Goal: Navigation & Orientation: Find specific page/section

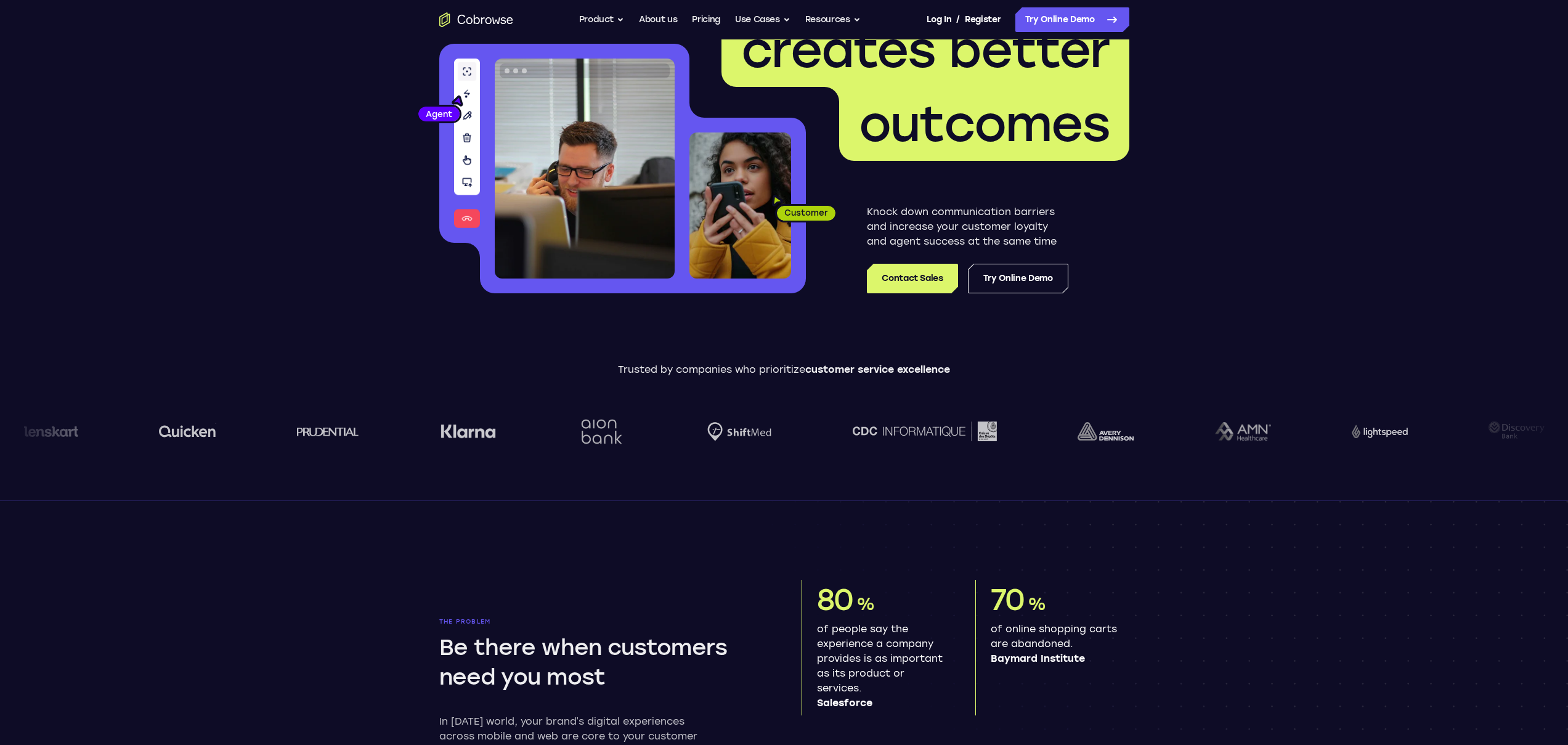
scroll to position [189, 0]
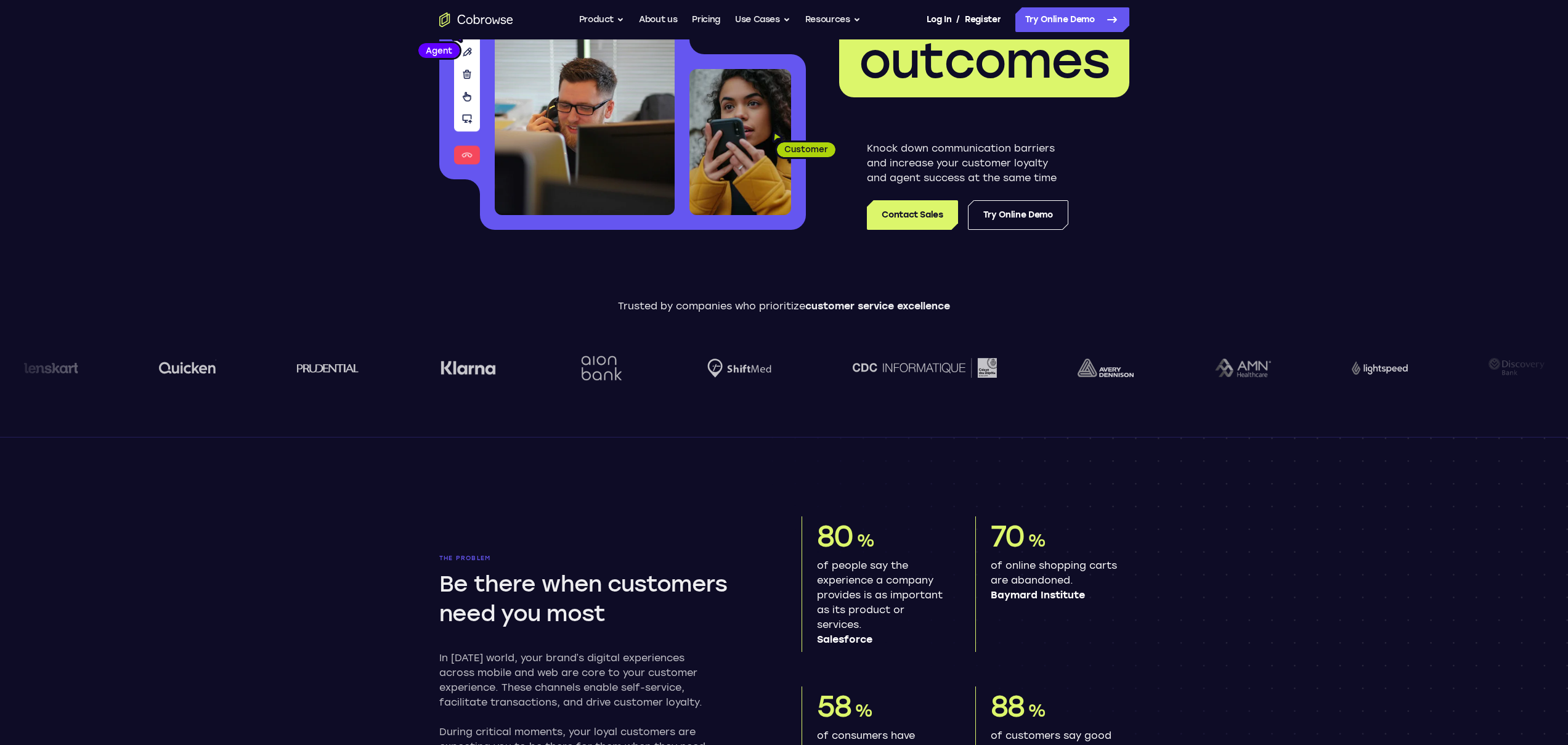
click at [897, 594] on p "of people say the experience a company provides is as important as its product …" at bounding box center [881, 602] width 129 height 88
click at [909, 592] on p "of people say the experience a company provides is as important as its product …" at bounding box center [881, 602] width 129 height 88
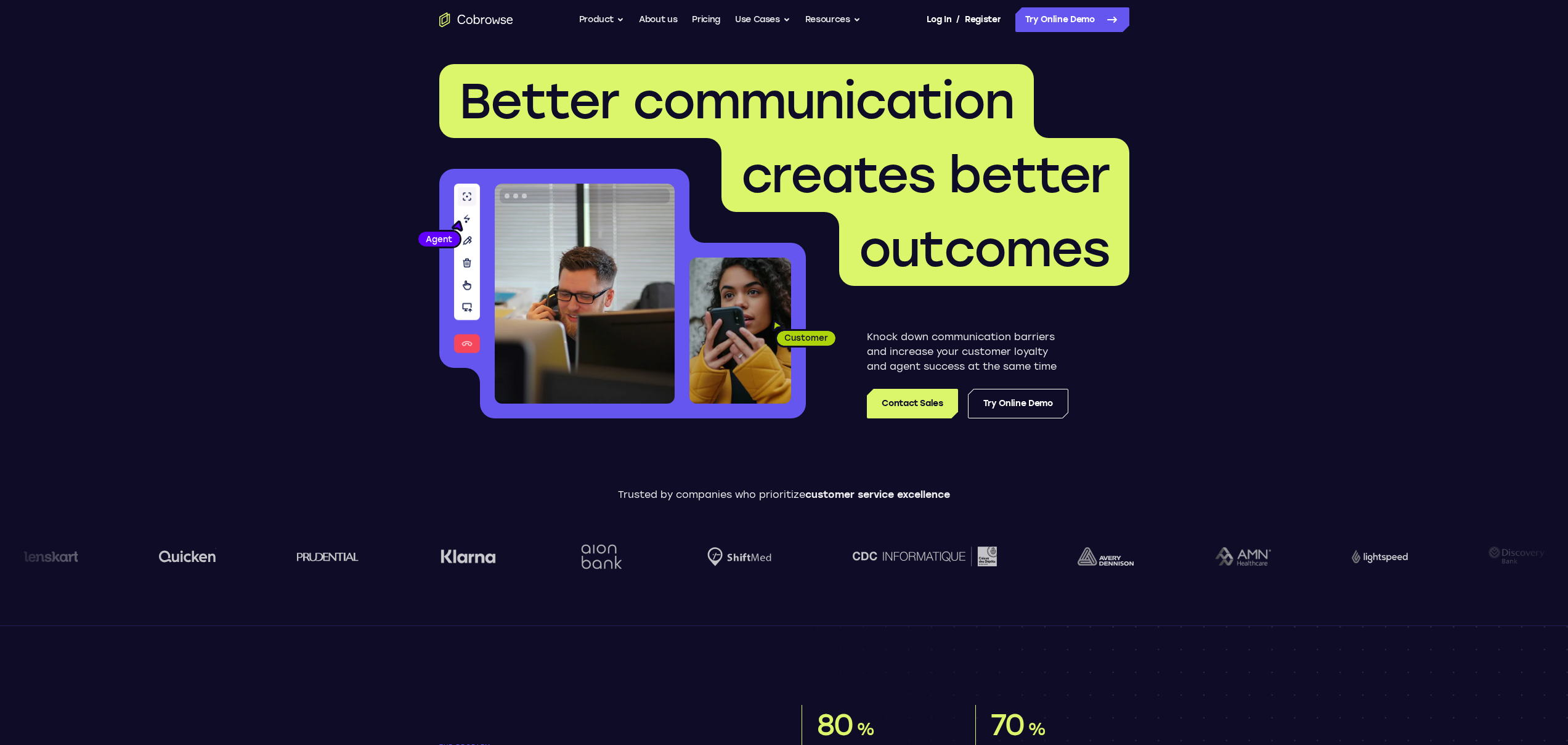
click at [1028, 331] on p "Knock down communication barriers and increase your customer loyalty and agent …" at bounding box center [967, 351] width 201 height 44
click at [1139, 338] on header "Better communication creates better outcomes Customer Agent Agent Knock down co…" at bounding box center [784, 247] width 789 height 414
click at [929, 336] on p "Knock down communication barriers and increase your customer loyalty and agent …" at bounding box center [967, 351] width 201 height 44
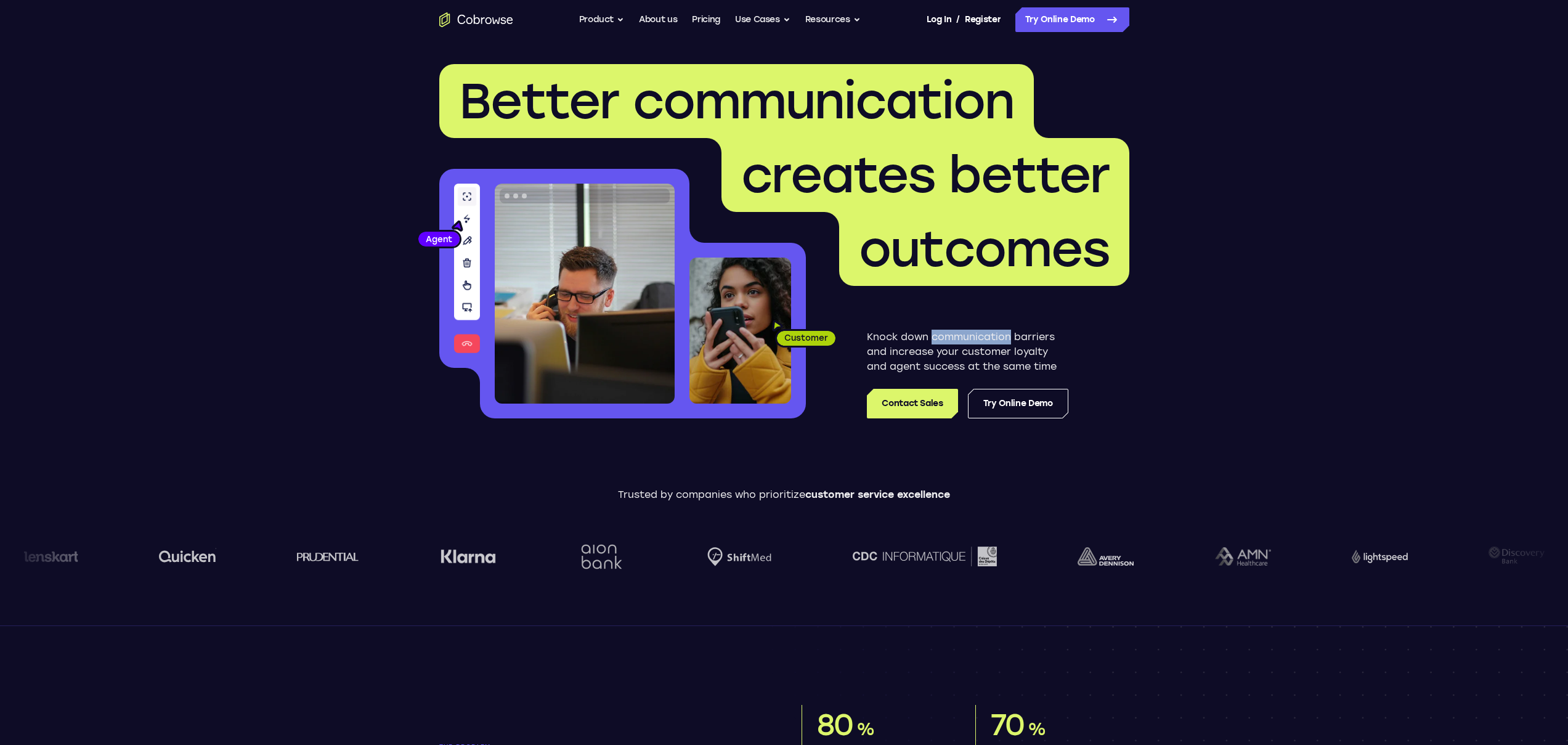
click at [929, 336] on p "Knock down communication barriers and increase your customer loyalty and agent …" at bounding box center [967, 351] width 201 height 44
click at [1158, 354] on header "Better communication creates better outcomes Customer Agent Agent Knock down co…" at bounding box center [784, 247] width 789 height 414
click at [1158, 352] on header "Better communication creates better outcomes Customer Agent Agent Knock down co…" at bounding box center [784, 247] width 789 height 414
click at [860, 17] on button "Resources" at bounding box center [833, 19] width 55 height 24
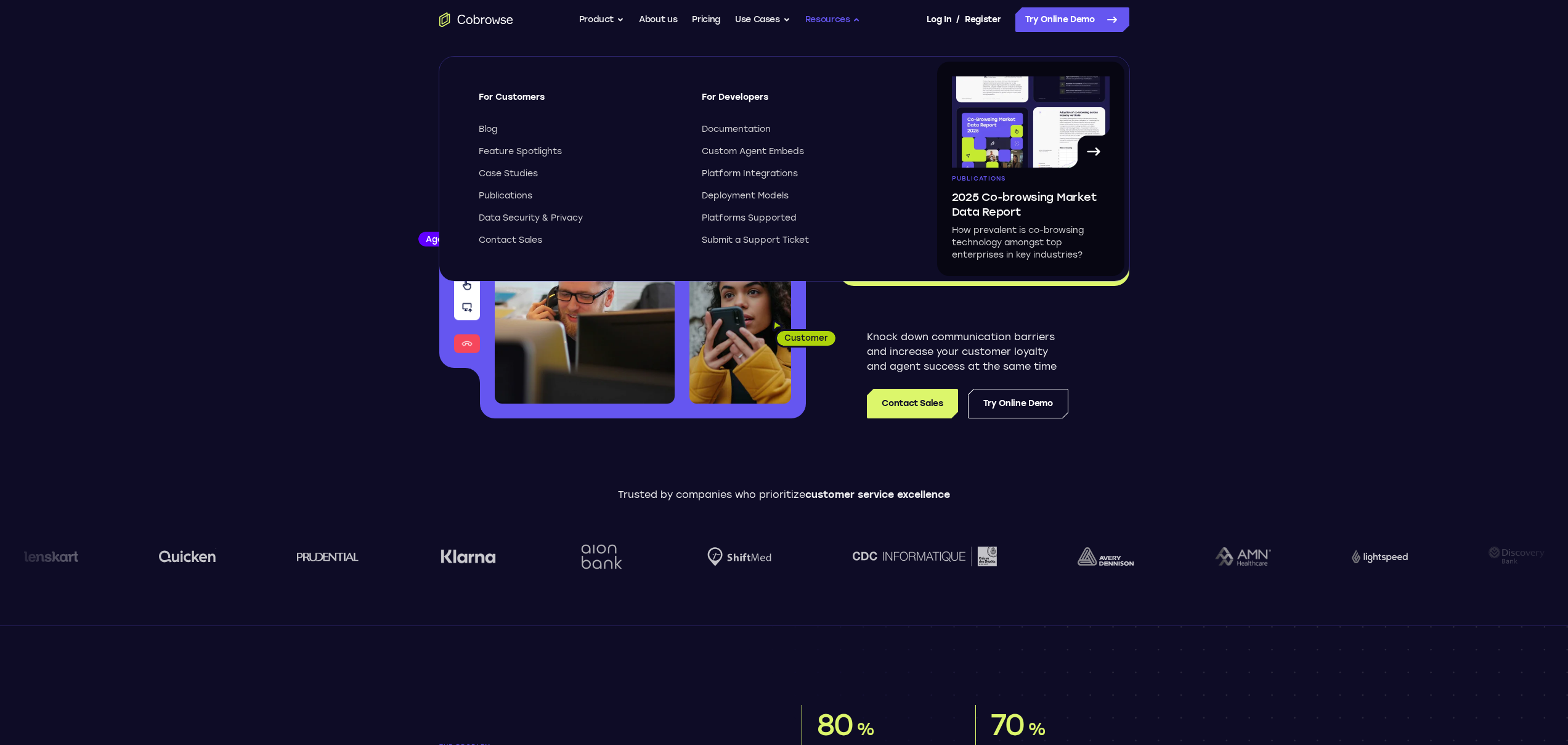
click at [860, 17] on button "Resources" at bounding box center [833, 19] width 55 height 24
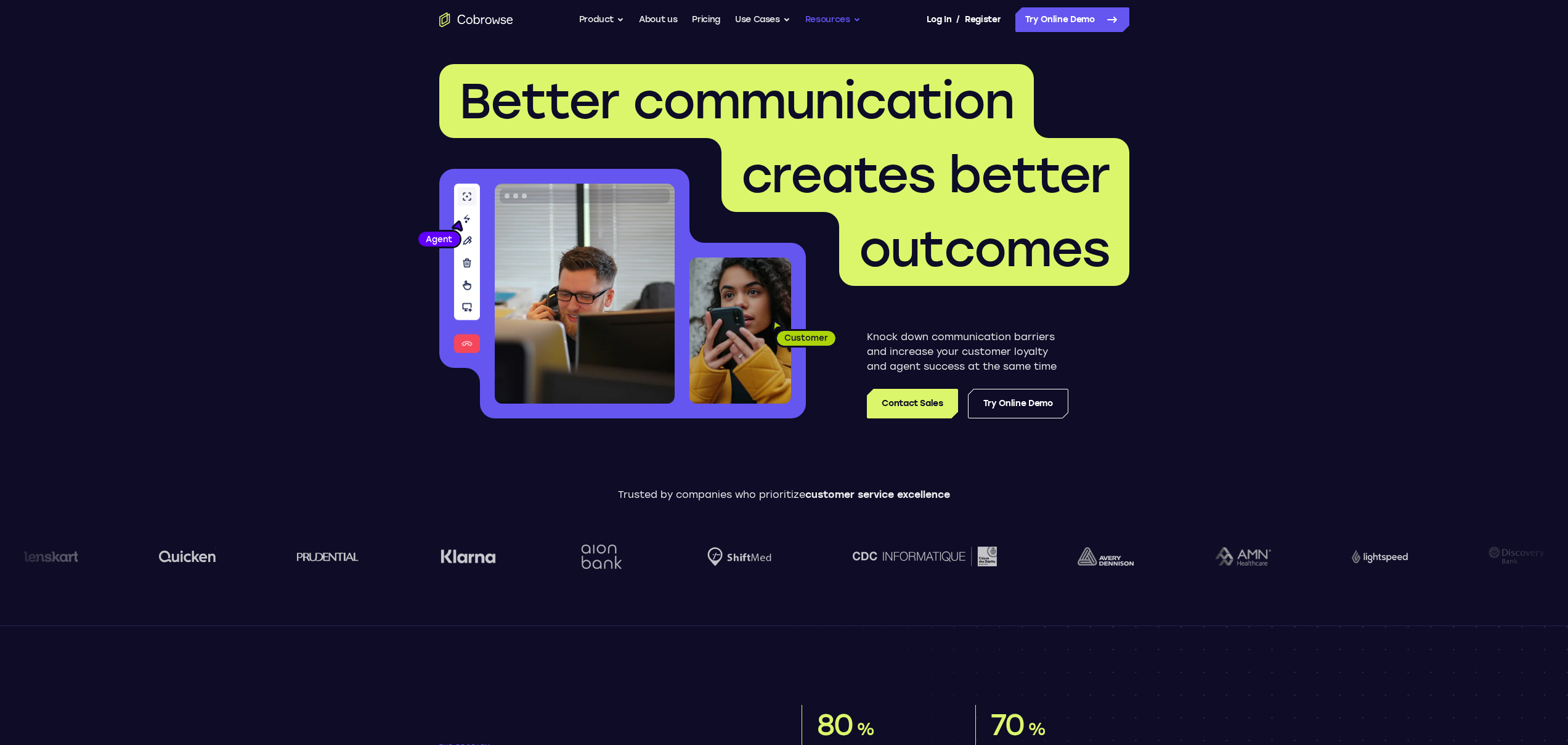
click at [860, 17] on button "Resources" at bounding box center [833, 19] width 55 height 24
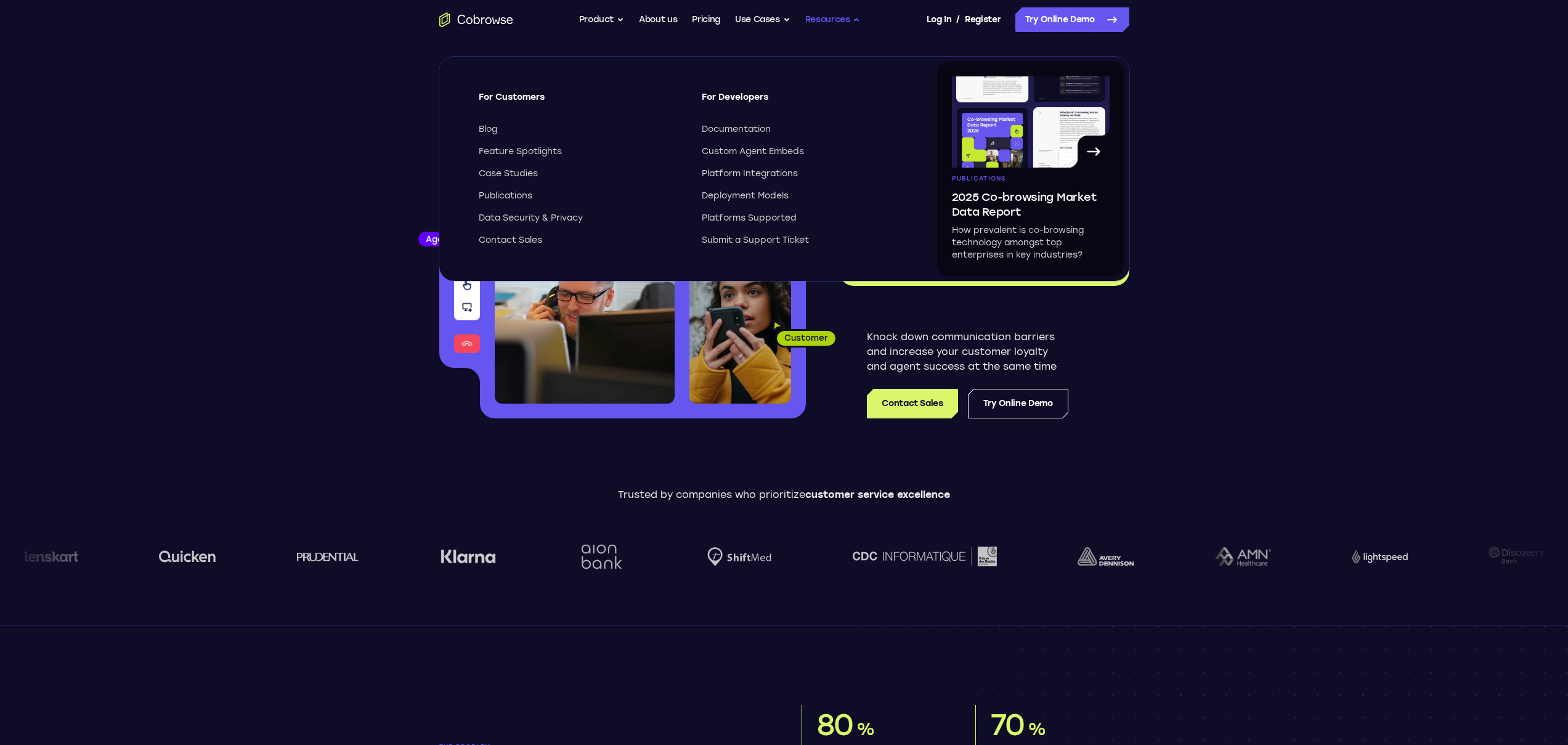
click at [860, 17] on button "Resources" at bounding box center [833, 19] width 55 height 24
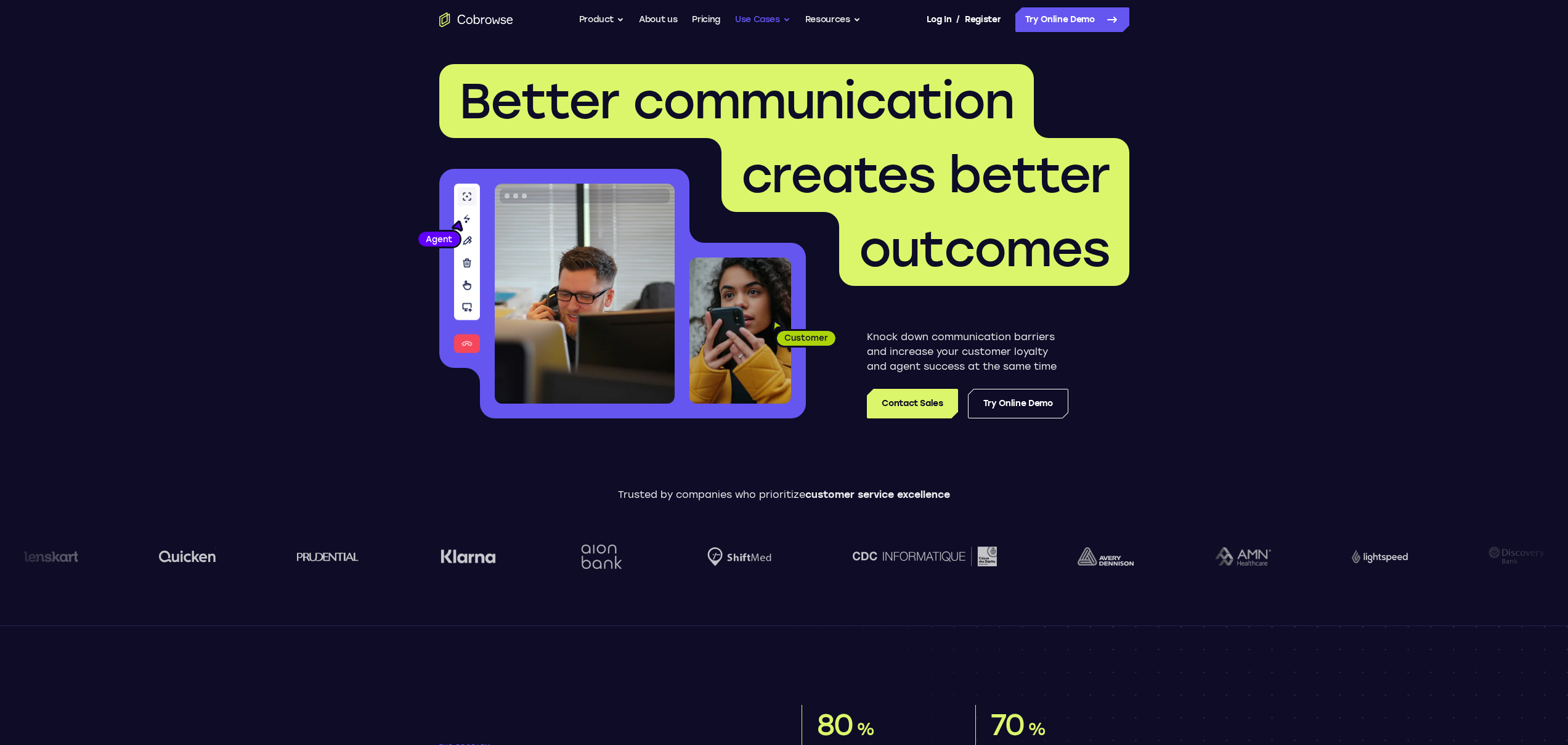
click at [779, 20] on button "Use Cases" at bounding box center [762, 19] width 55 height 24
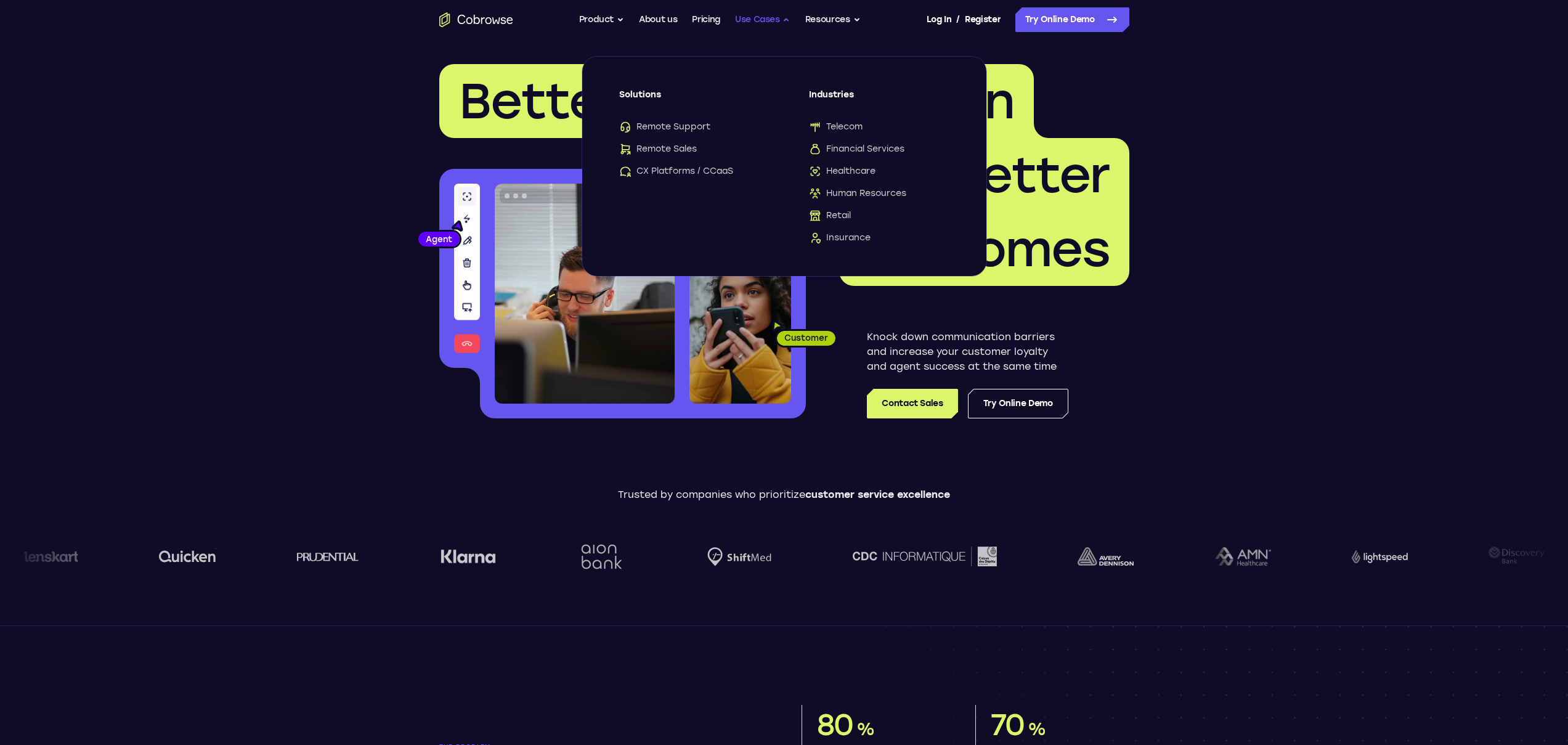
click at [779, 20] on button "Use Cases" at bounding box center [762, 19] width 55 height 24
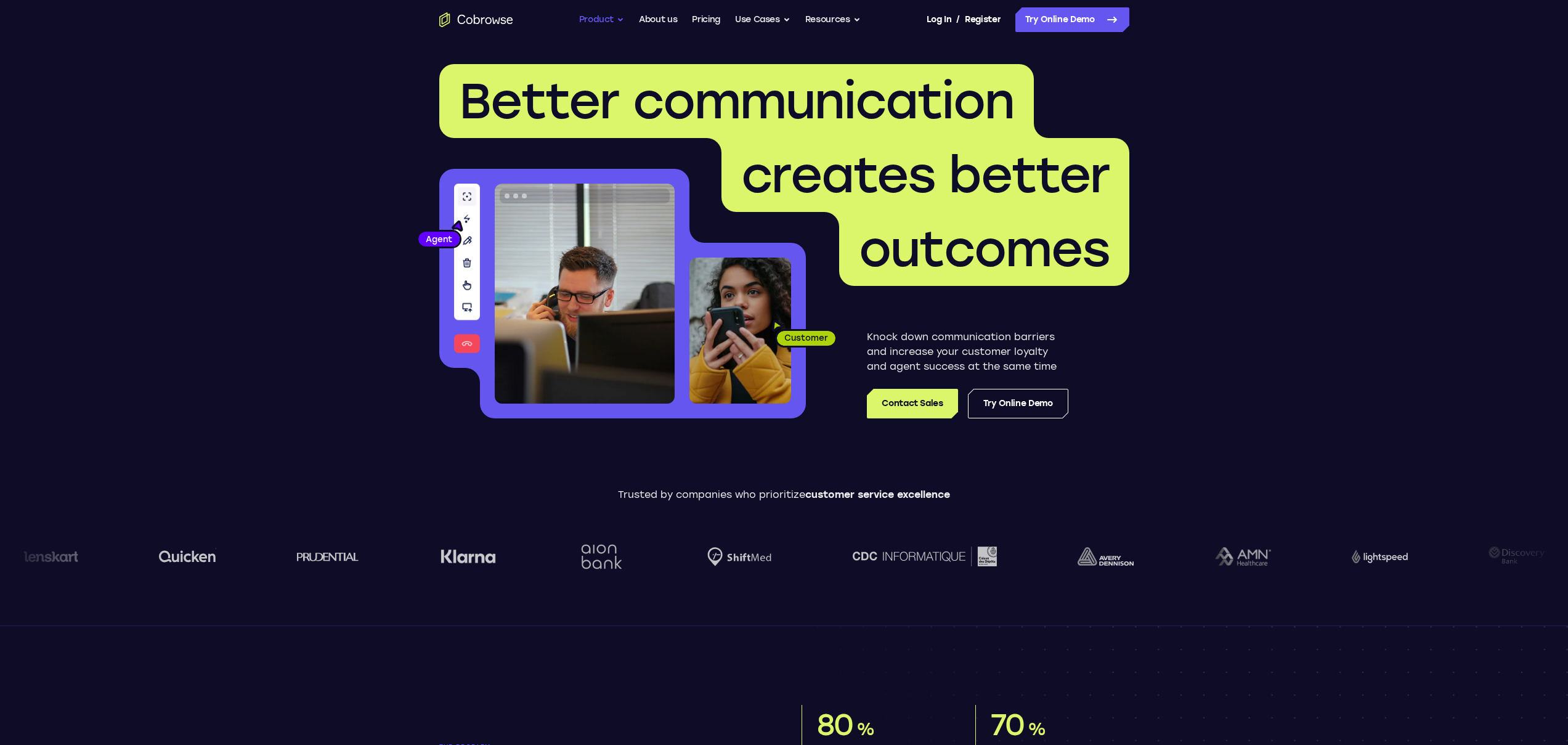
click at [611, 21] on button "Product" at bounding box center [602, 19] width 45 height 24
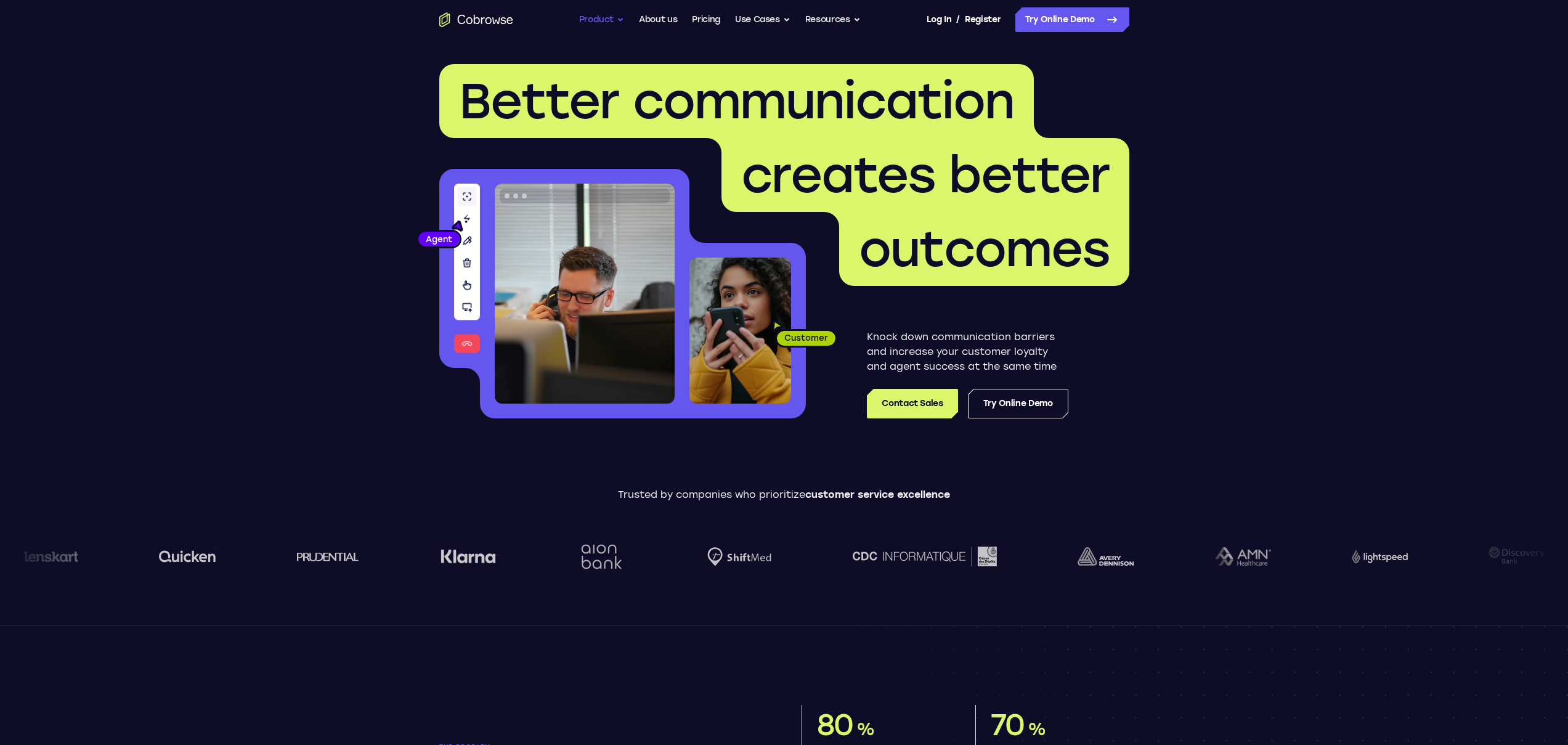
click at [621, 21] on button "Product" at bounding box center [602, 19] width 45 height 24
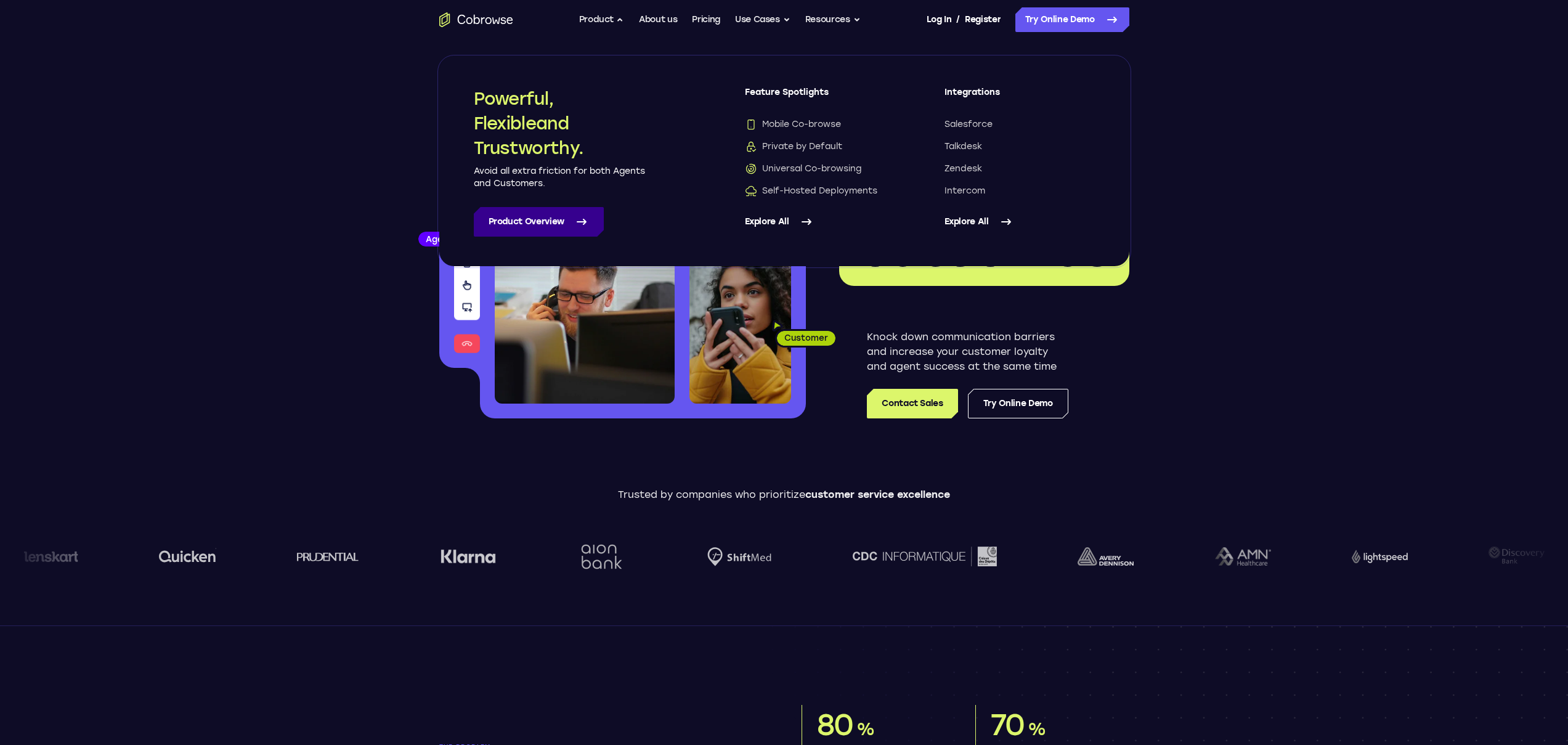
click at [550, 222] on link "Product Overview" at bounding box center [539, 221] width 130 height 30
